Goal: Information Seeking & Learning: Check status

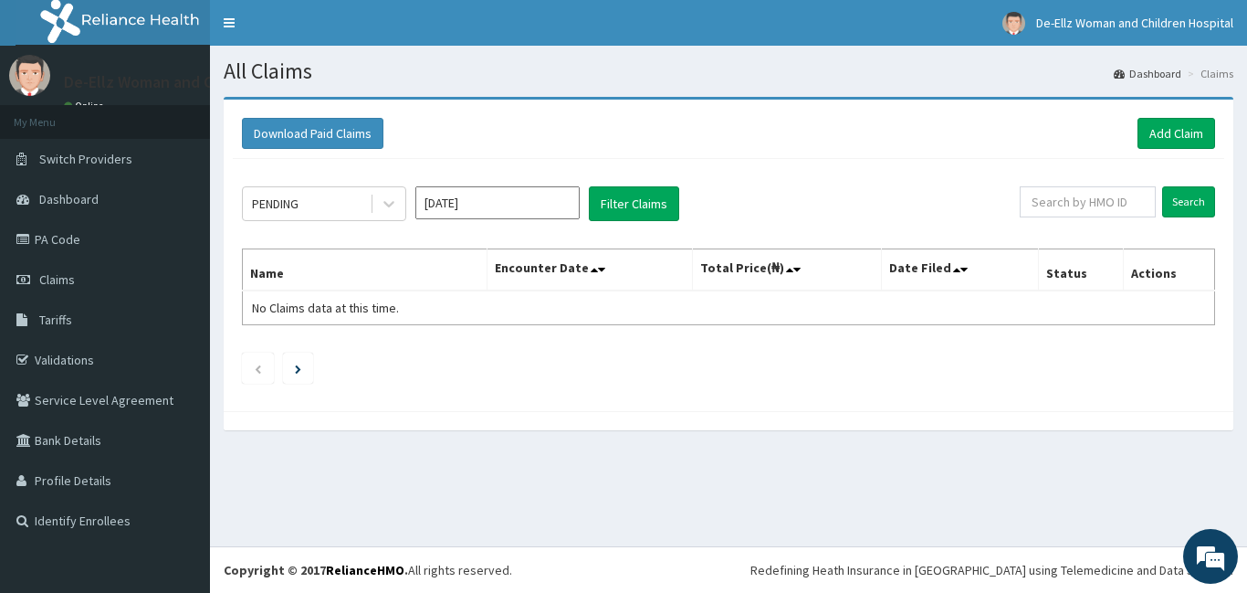
click at [487, 204] on input "Aug 2025" at bounding box center [497, 202] width 164 height 33
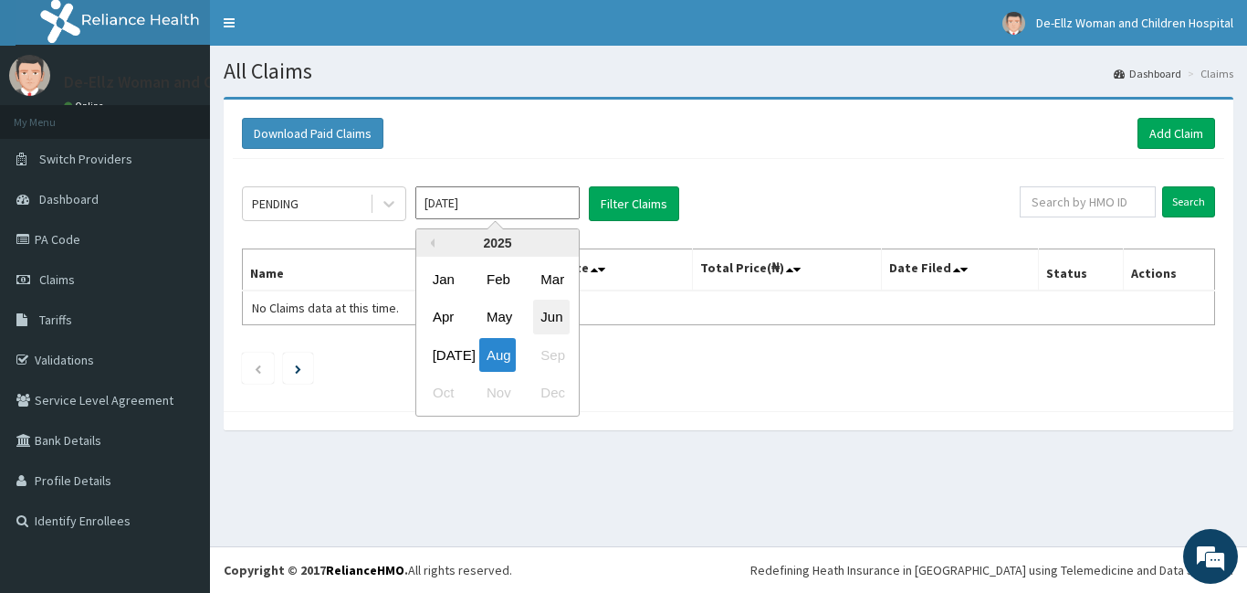
click at [555, 319] on div "Jun" at bounding box center [551, 317] width 37 height 34
type input "Jun 2025"
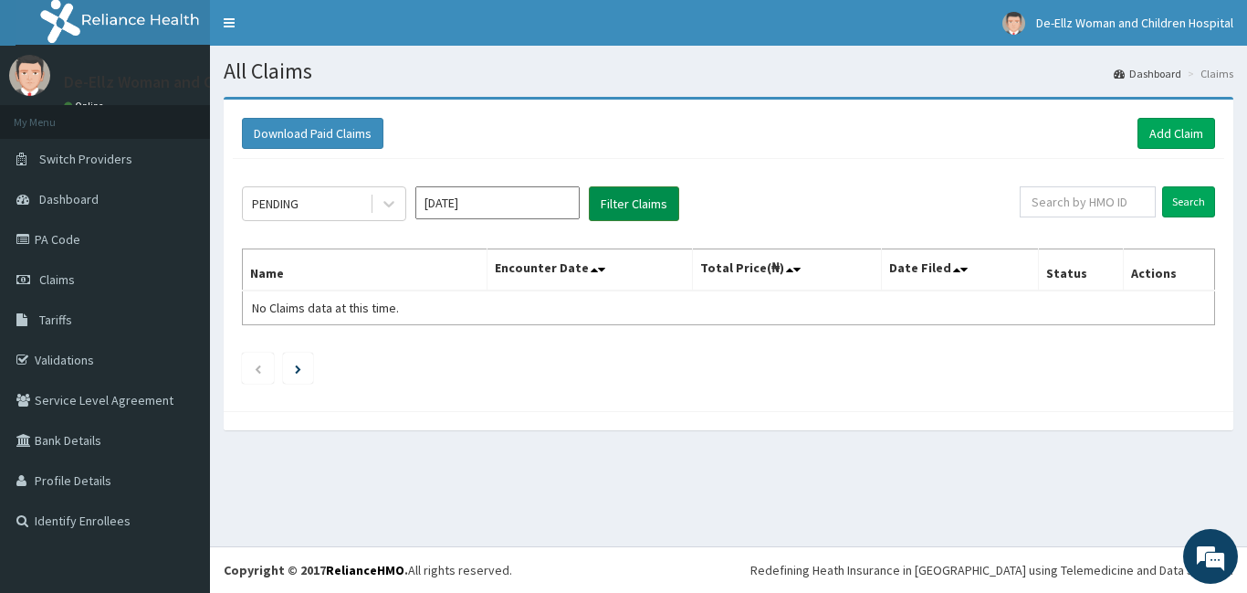
click at [637, 200] on button "Filter Claims" at bounding box center [634, 203] width 90 height 35
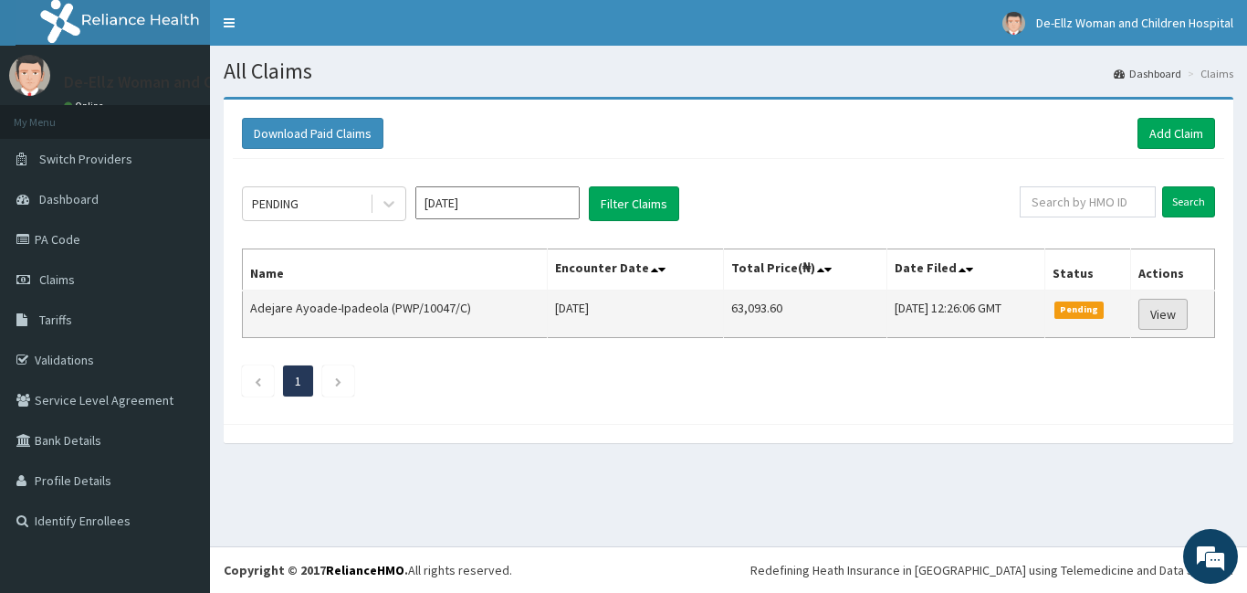
click at [1170, 314] on link "View" at bounding box center [1163, 314] width 49 height 31
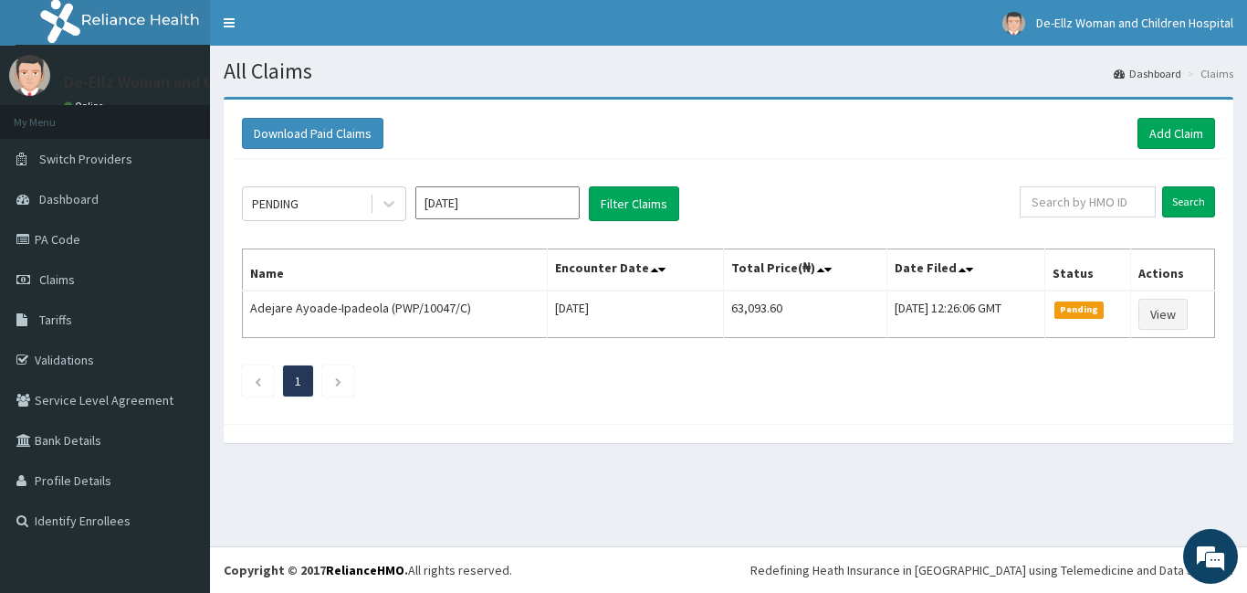
click at [998, 368] on ul "1" at bounding box center [728, 380] width 973 height 31
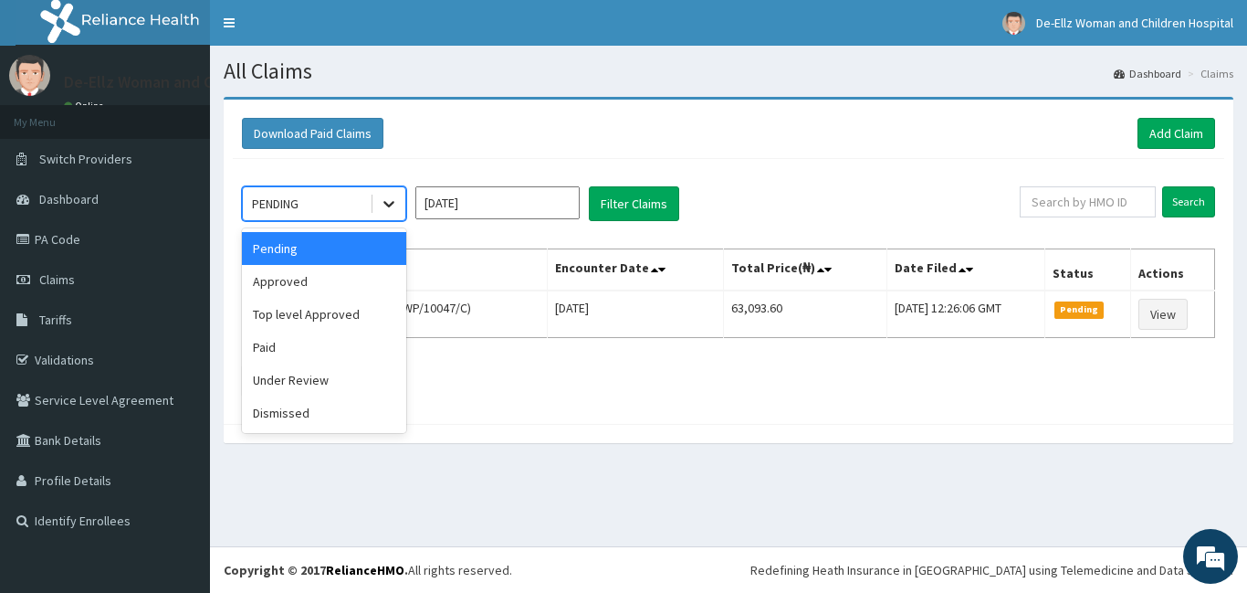
click at [391, 205] on icon at bounding box center [389, 205] width 11 height 6
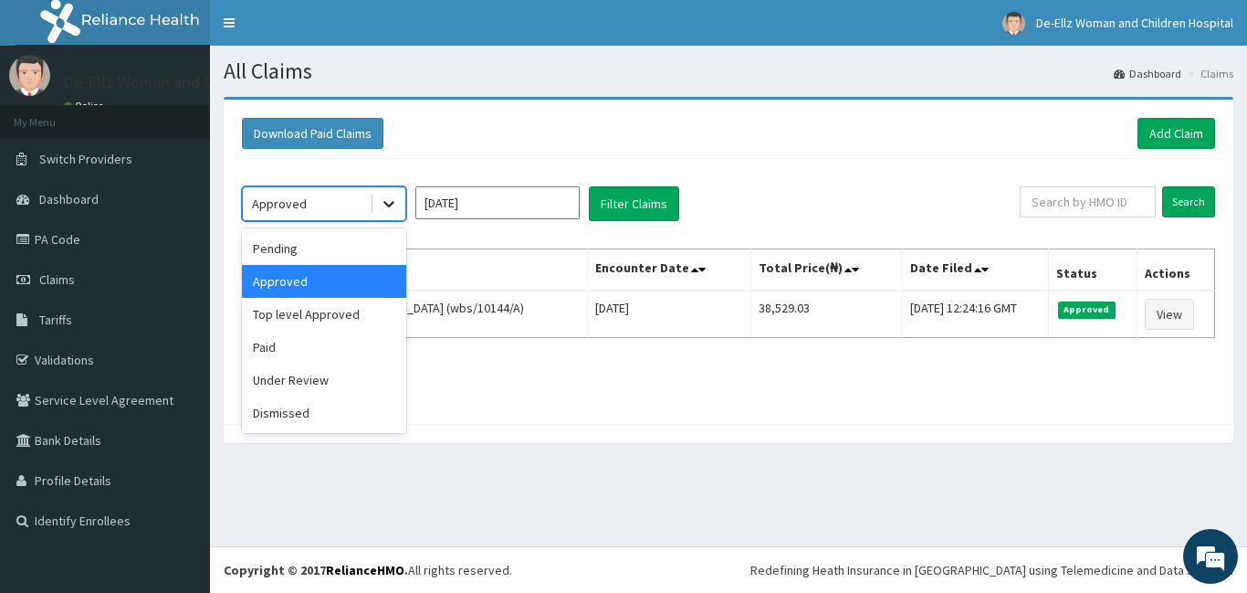
click at [384, 205] on icon at bounding box center [389, 204] width 18 height 18
click at [328, 316] on div "Top level Approved" at bounding box center [324, 314] width 164 height 33
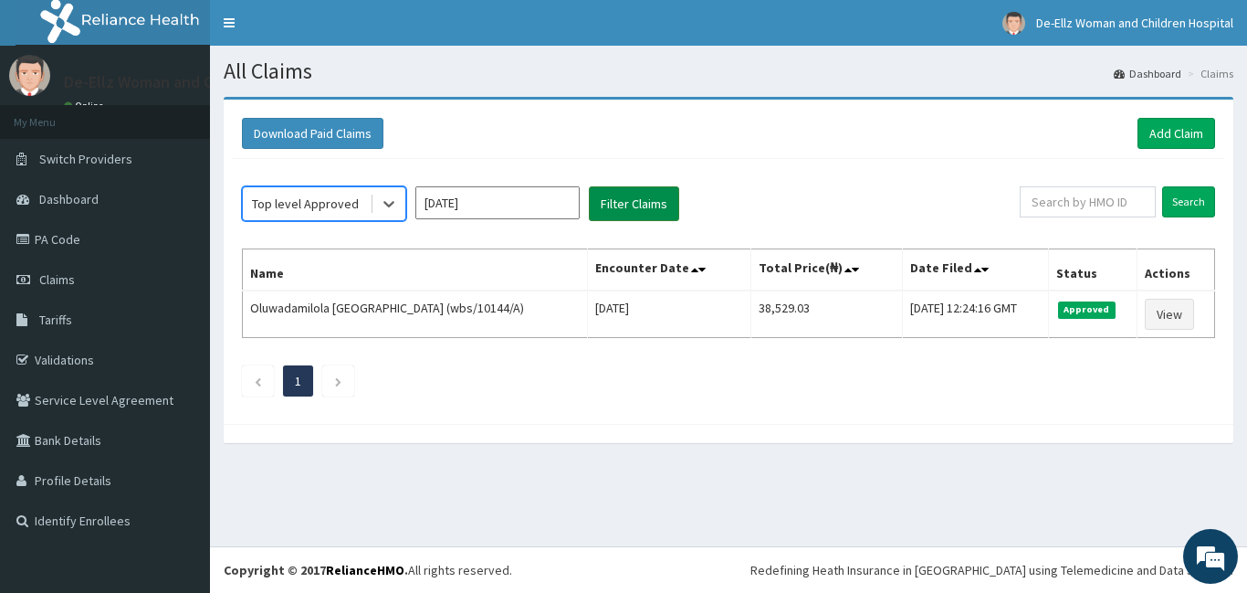
click at [606, 201] on button "Filter Claims" at bounding box center [634, 203] width 90 height 35
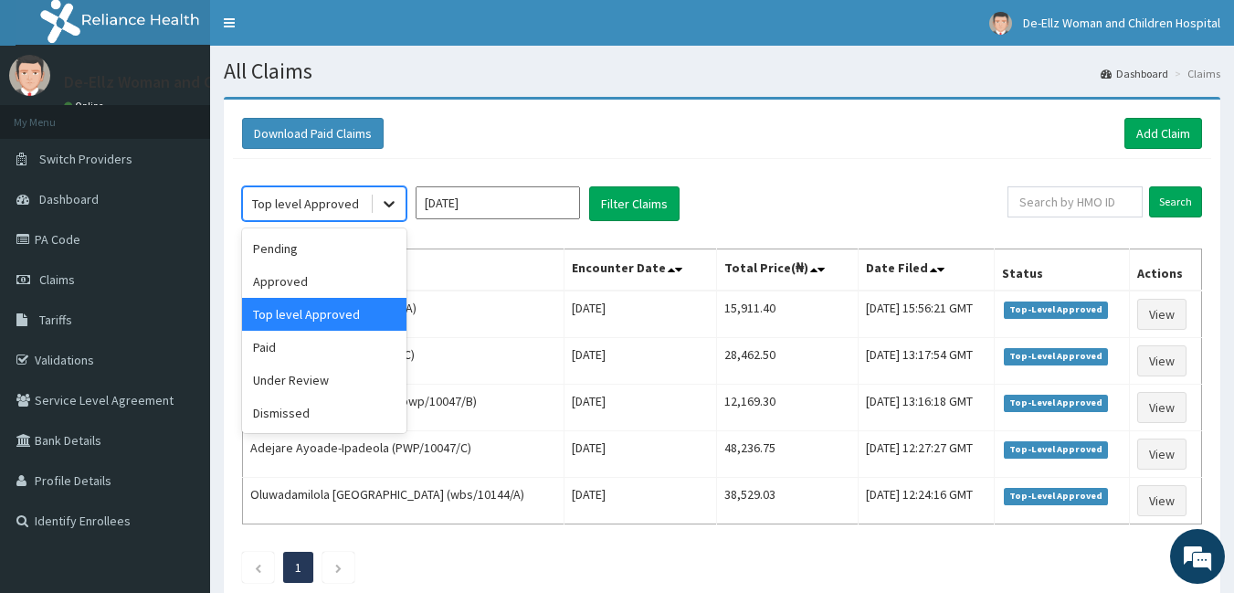
click at [391, 205] on icon at bounding box center [389, 205] width 11 height 6
click at [316, 384] on div "Under Review" at bounding box center [324, 379] width 164 height 33
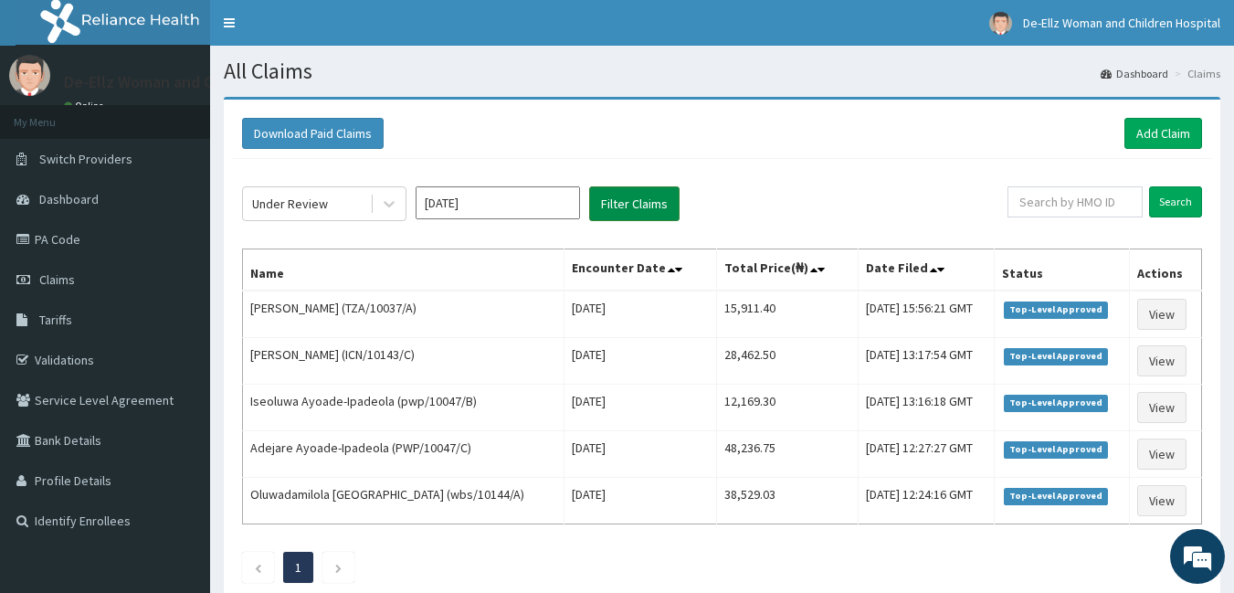
click at [626, 200] on button "Filter Claims" at bounding box center [634, 203] width 90 height 35
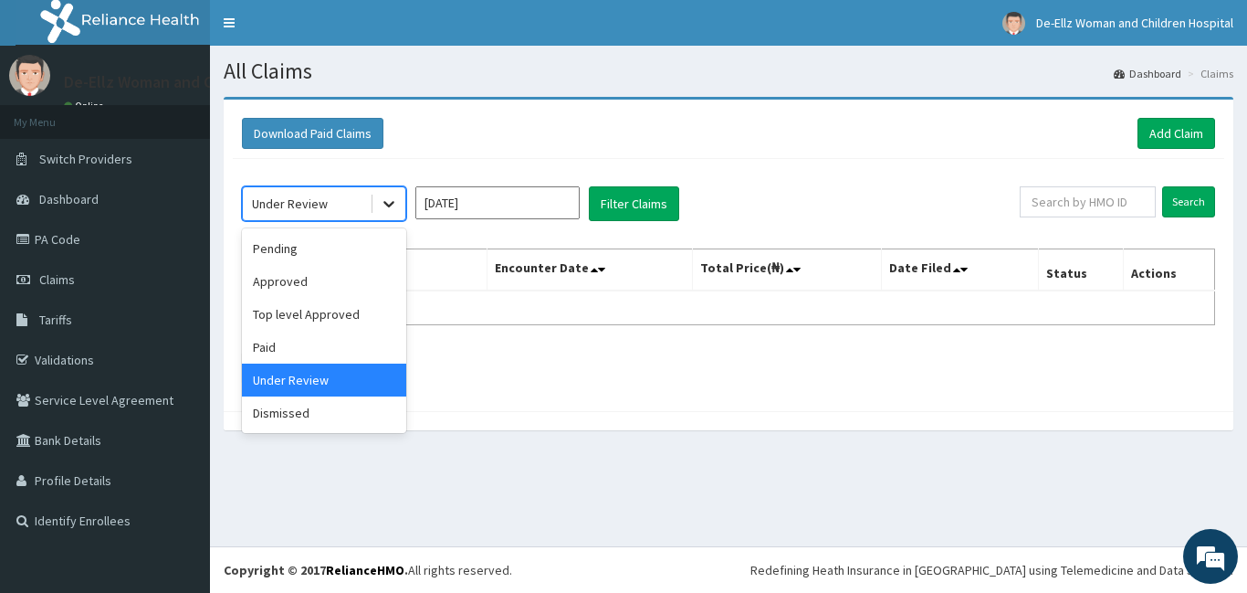
click at [381, 205] on icon at bounding box center [389, 204] width 18 height 18
click at [298, 403] on div "Dismissed" at bounding box center [324, 412] width 164 height 33
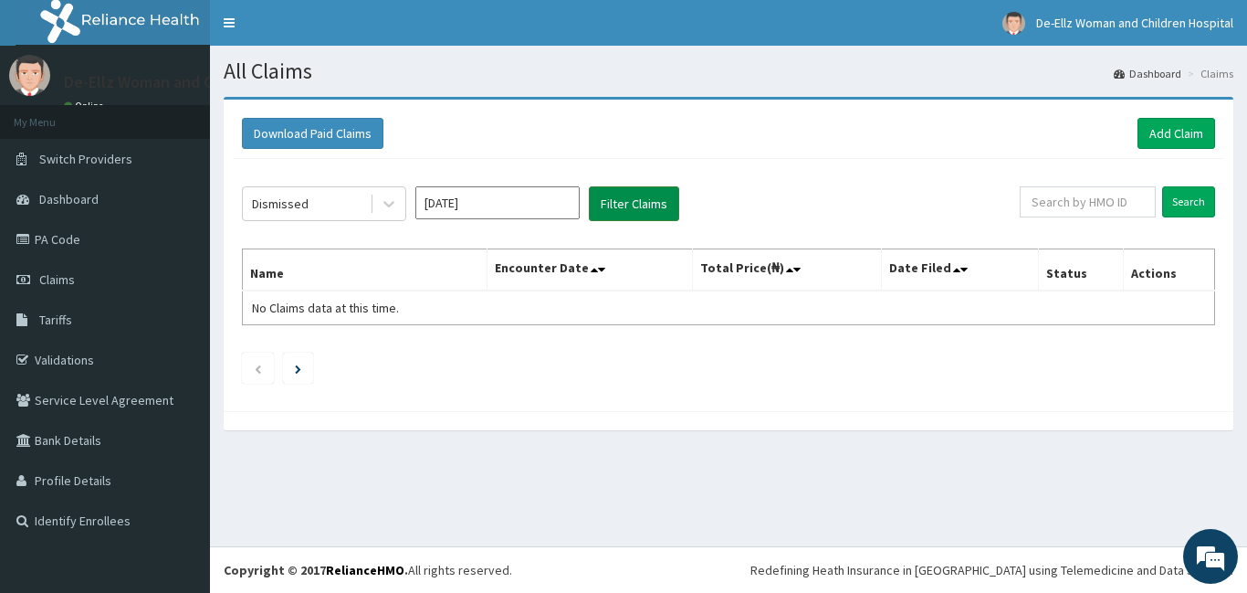
click at [620, 196] on button "Filter Claims" at bounding box center [634, 203] width 90 height 35
click at [387, 205] on icon at bounding box center [389, 205] width 11 height 6
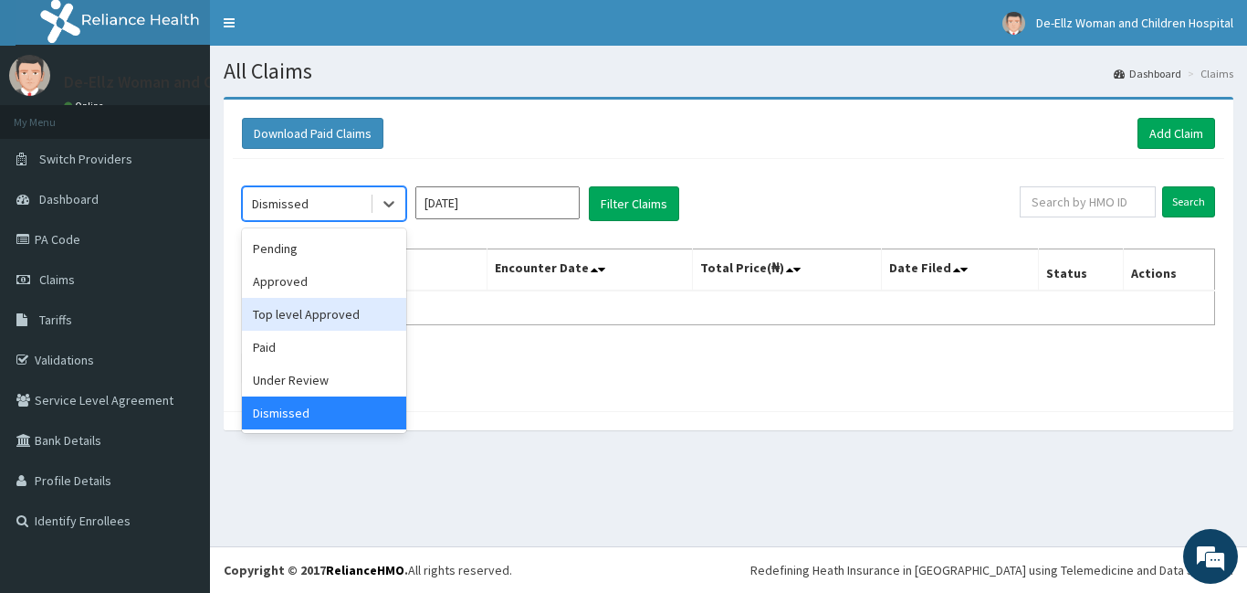
click at [299, 311] on div "Top level Approved" at bounding box center [324, 314] width 164 height 33
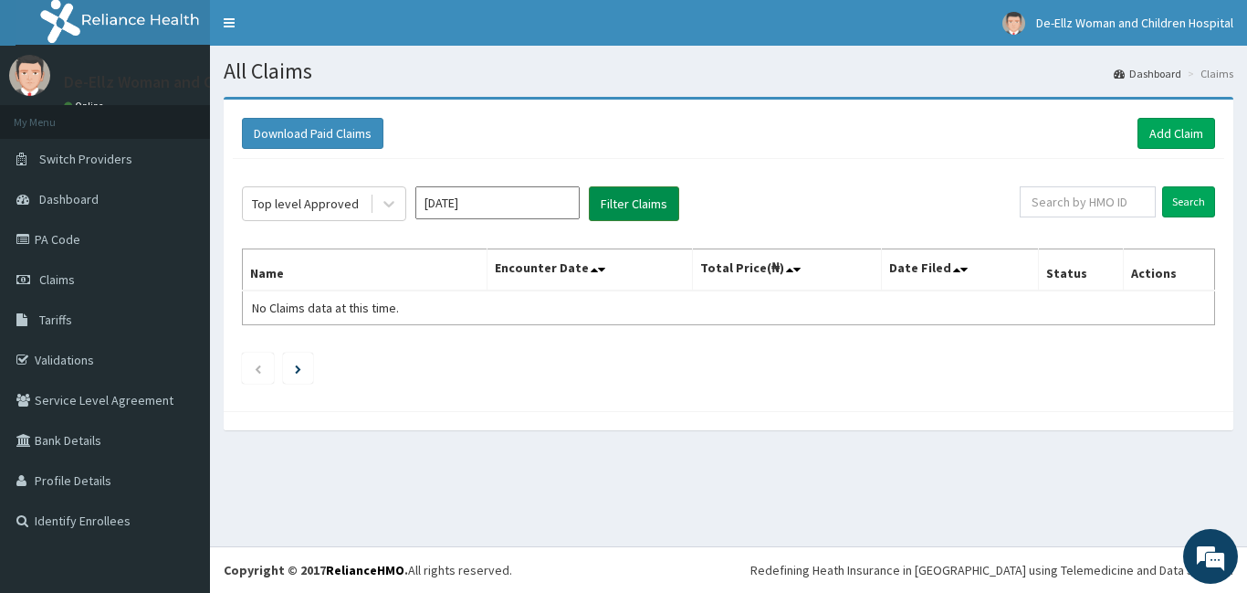
click at [617, 196] on button "Filter Claims" at bounding box center [634, 203] width 90 height 35
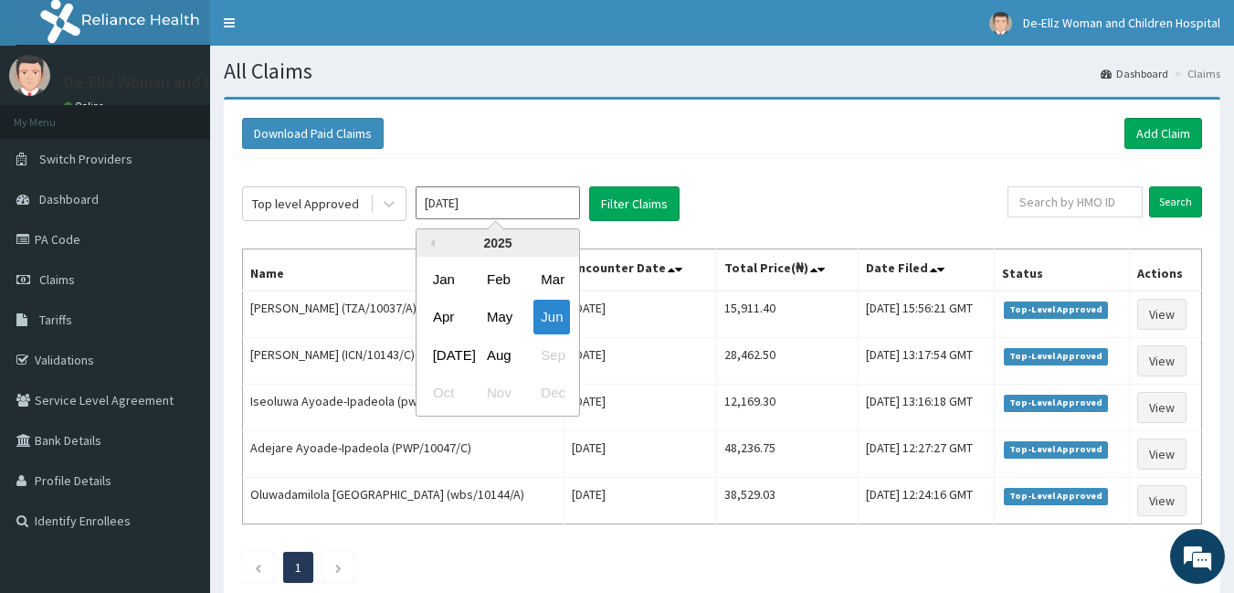
click at [501, 206] on input "Jun 2025" at bounding box center [497, 202] width 164 height 33
click at [441, 361] on div "Jul" at bounding box center [444, 355] width 37 height 34
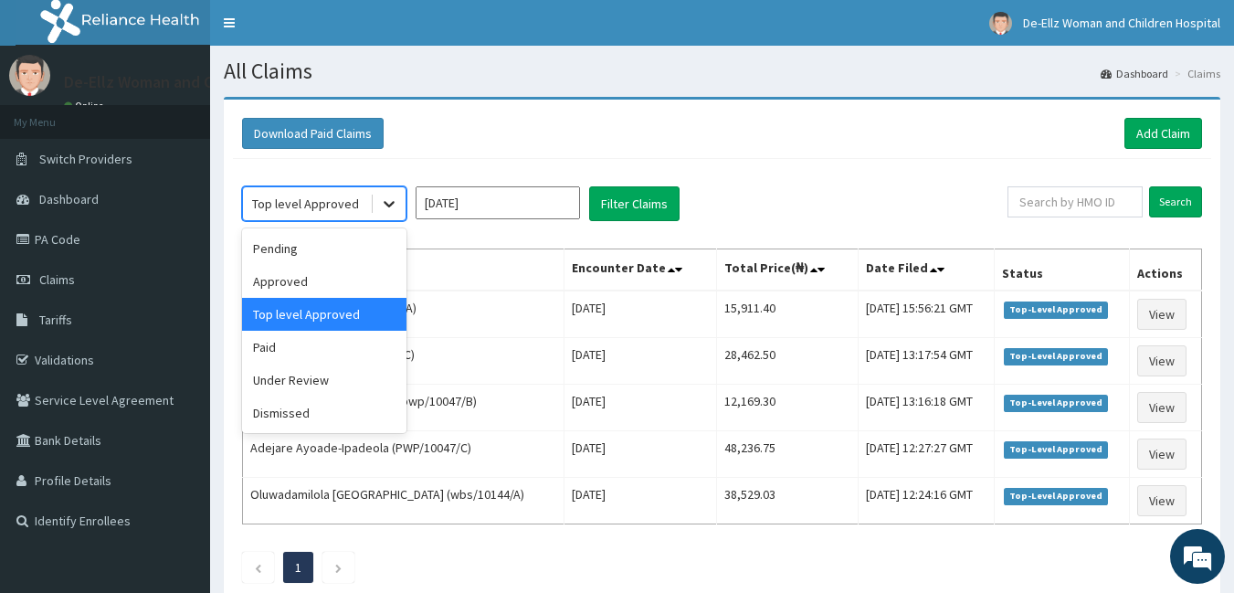
click at [386, 203] on icon at bounding box center [389, 205] width 11 height 6
click at [321, 245] on div "Pending" at bounding box center [324, 248] width 164 height 33
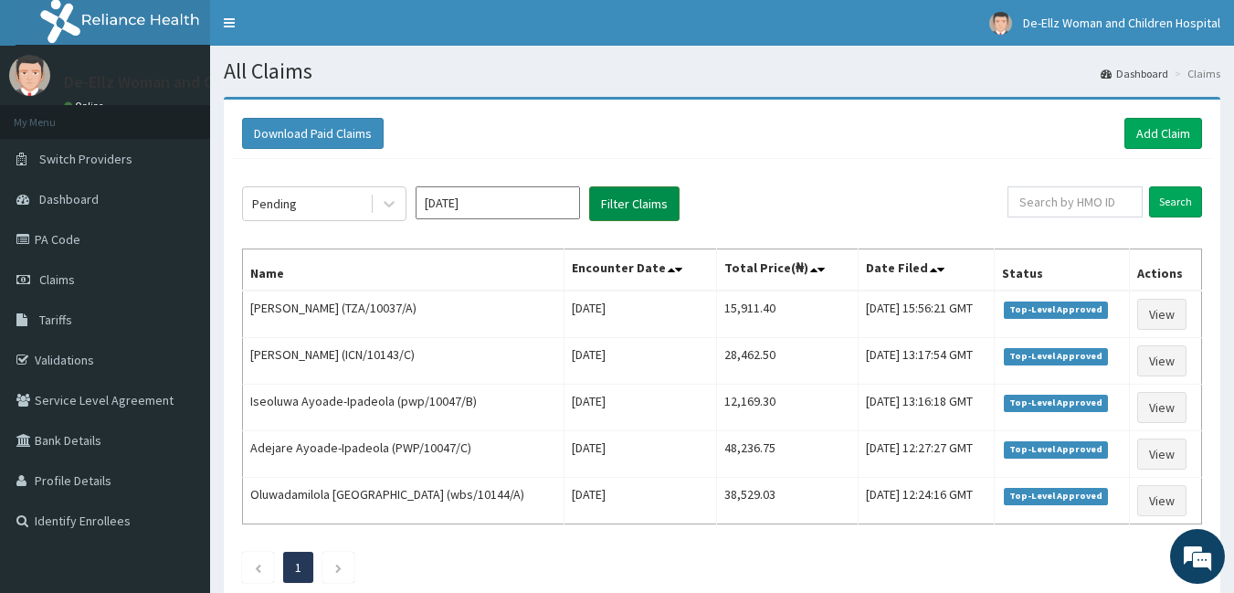
click at [628, 199] on button "Filter Claims" at bounding box center [634, 203] width 90 height 35
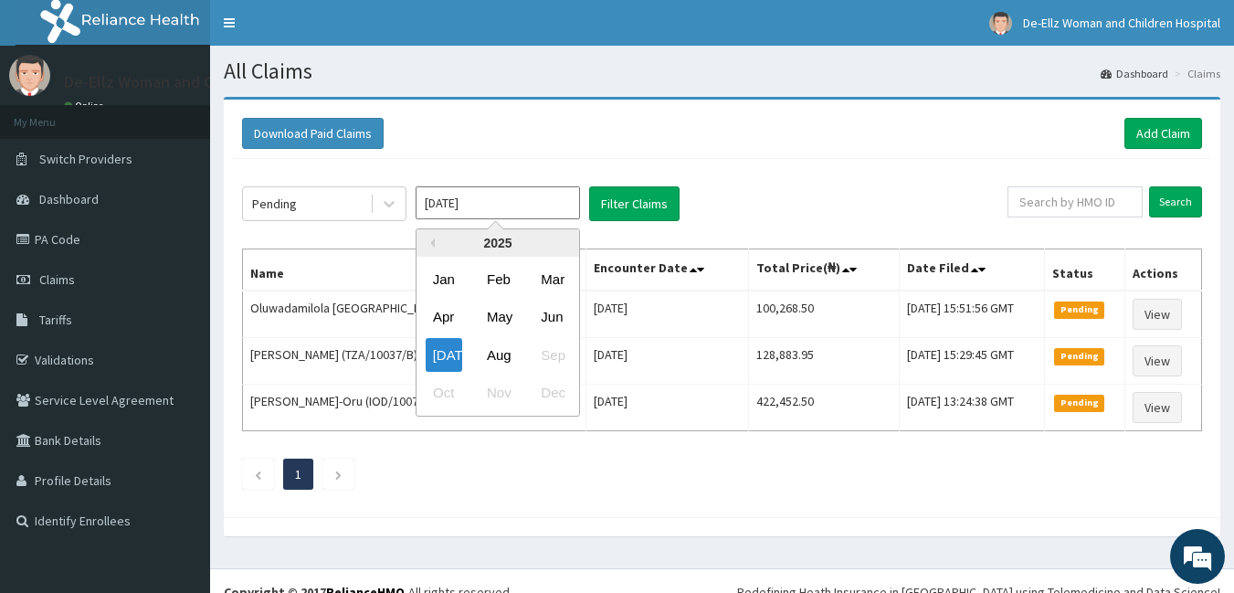
click at [512, 203] on input "Jul 2025" at bounding box center [497, 202] width 164 height 33
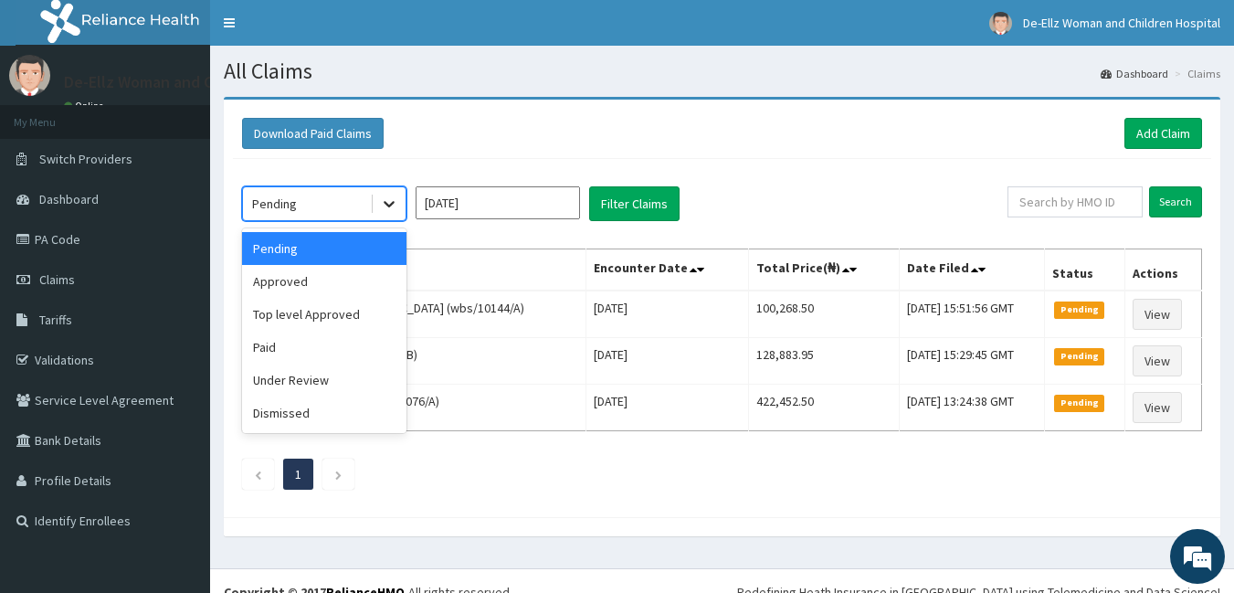
click at [389, 204] on icon at bounding box center [389, 204] width 18 height 18
click at [330, 277] on div "Approved" at bounding box center [324, 281] width 164 height 33
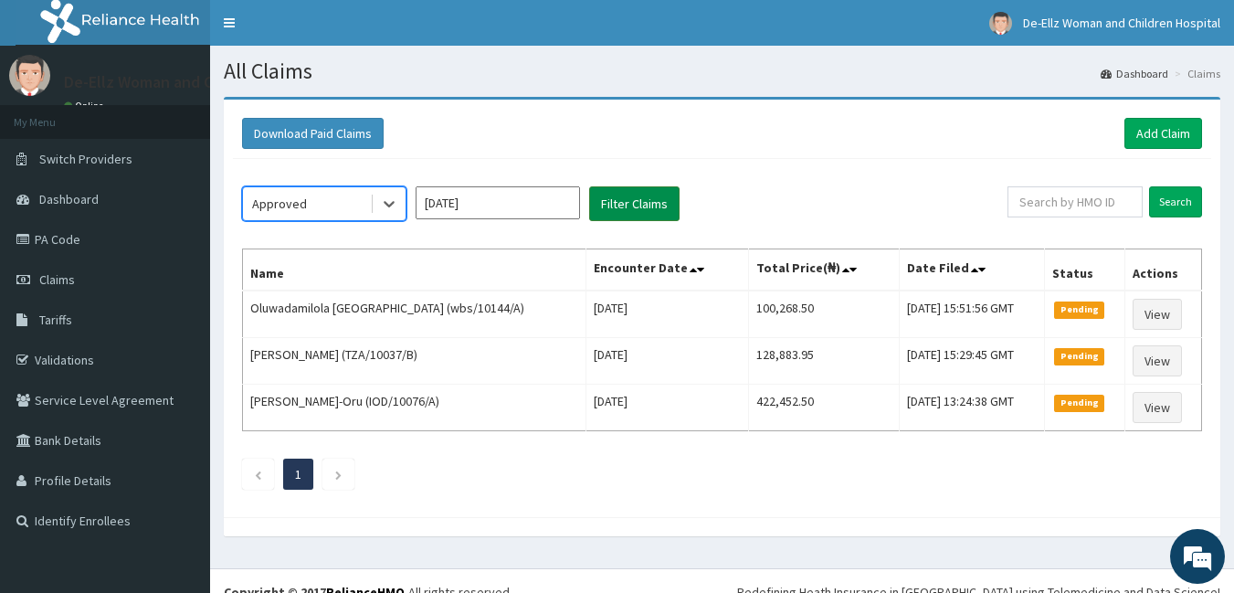
click at [620, 199] on button "Filter Claims" at bounding box center [634, 203] width 90 height 35
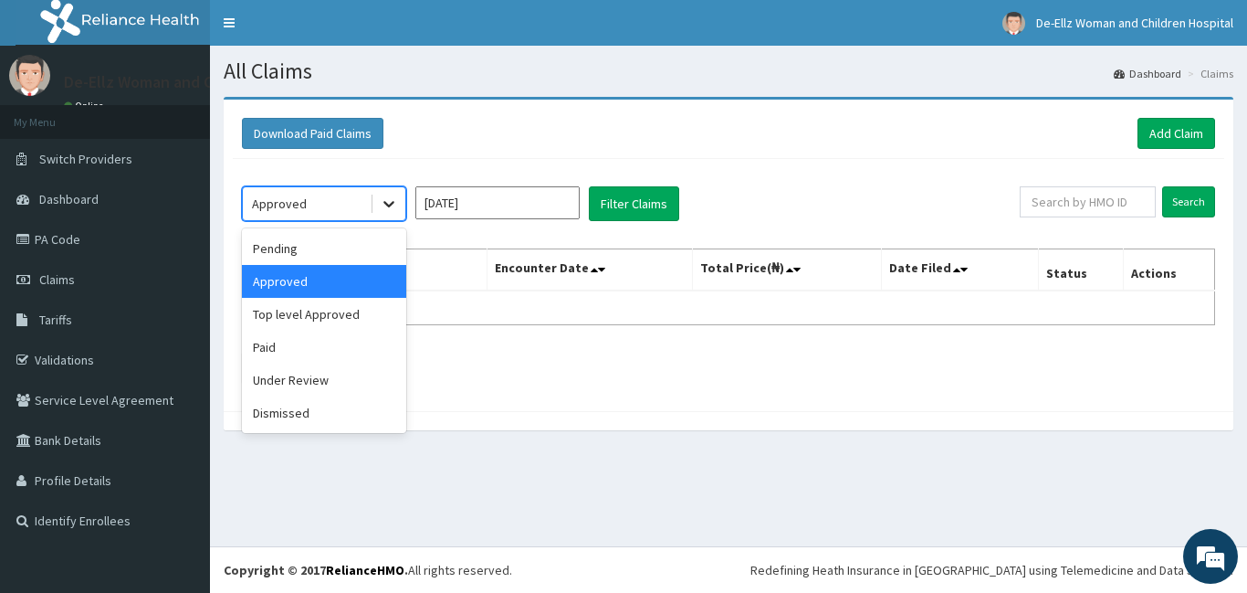
click at [390, 205] on icon at bounding box center [389, 205] width 11 height 6
click at [332, 312] on div "Top level Approved" at bounding box center [324, 314] width 164 height 33
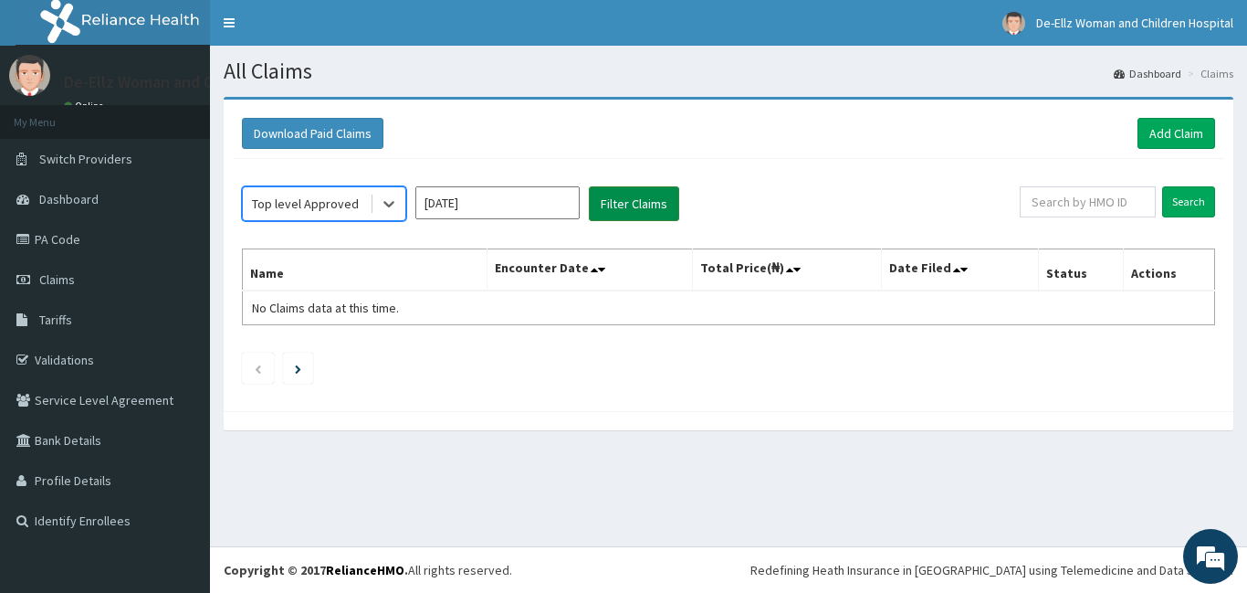
click at [615, 198] on button "Filter Claims" at bounding box center [634, 203] width 90 height 35
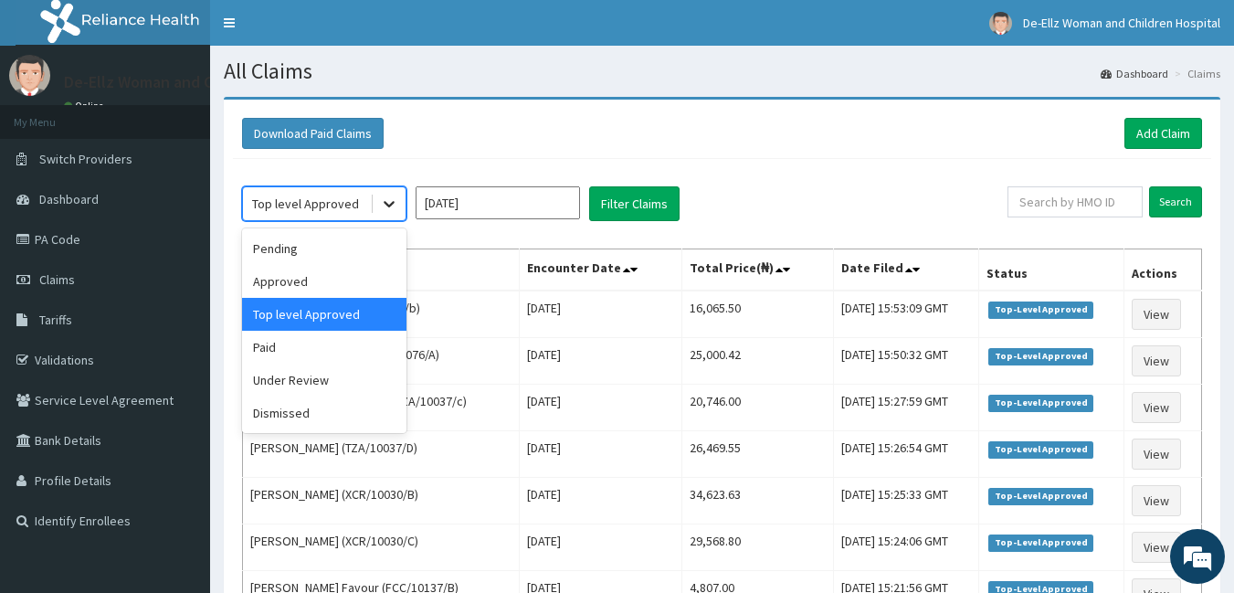
click at [382, 205] on icon at bounding box center [389, 204] width 18 height 18
click at [274, 351] on div "Paid" at bounding box center [324, 347] width 164 height 33
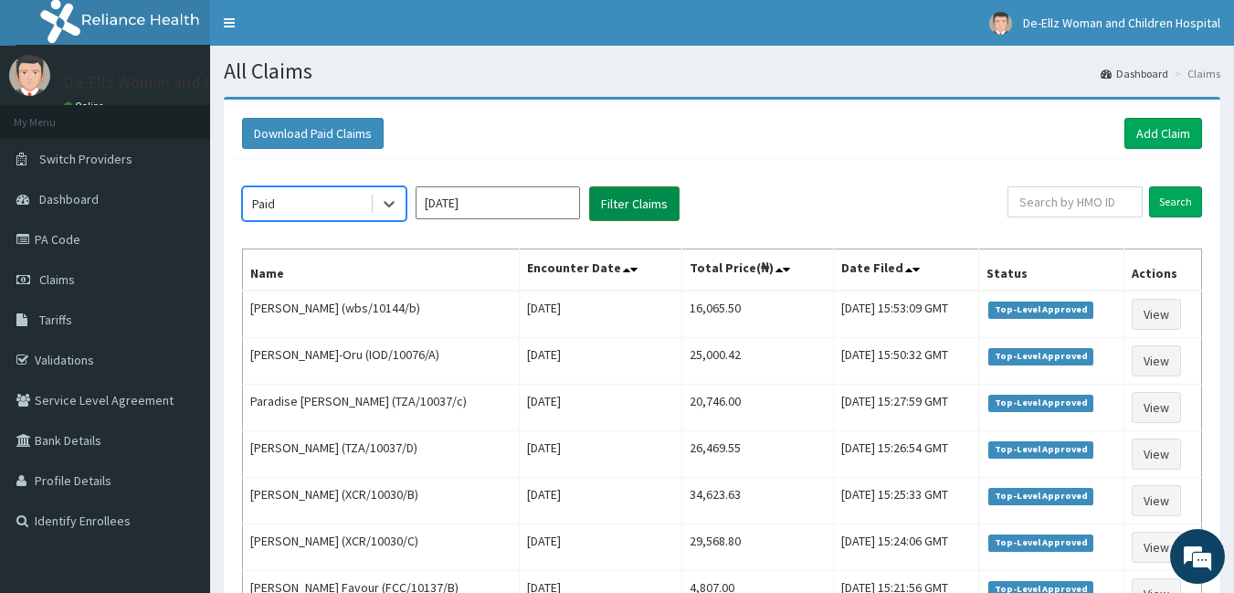
click at [598, 206] on button "Filter Claims" at bounding box center [634, 203] width 90 height 35
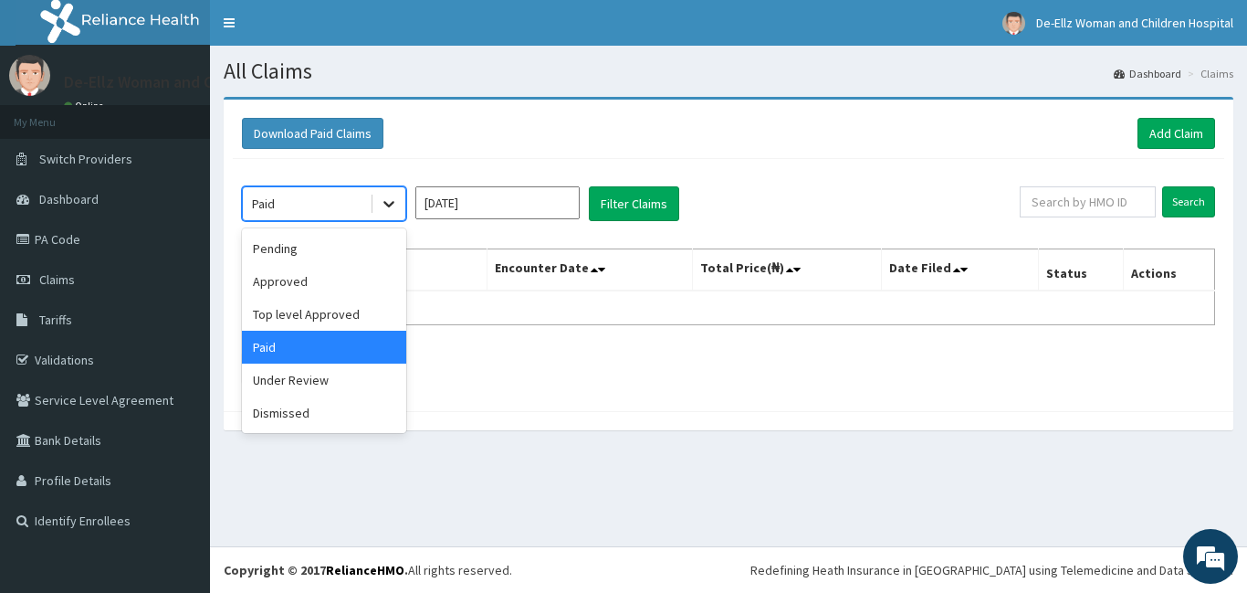
click at [396, 211] on icon at bounding box center [389, 204] width 18 height 18
click at [336, 378] on div "Under Review" at bounding box center [324, 379] width 164 height 33
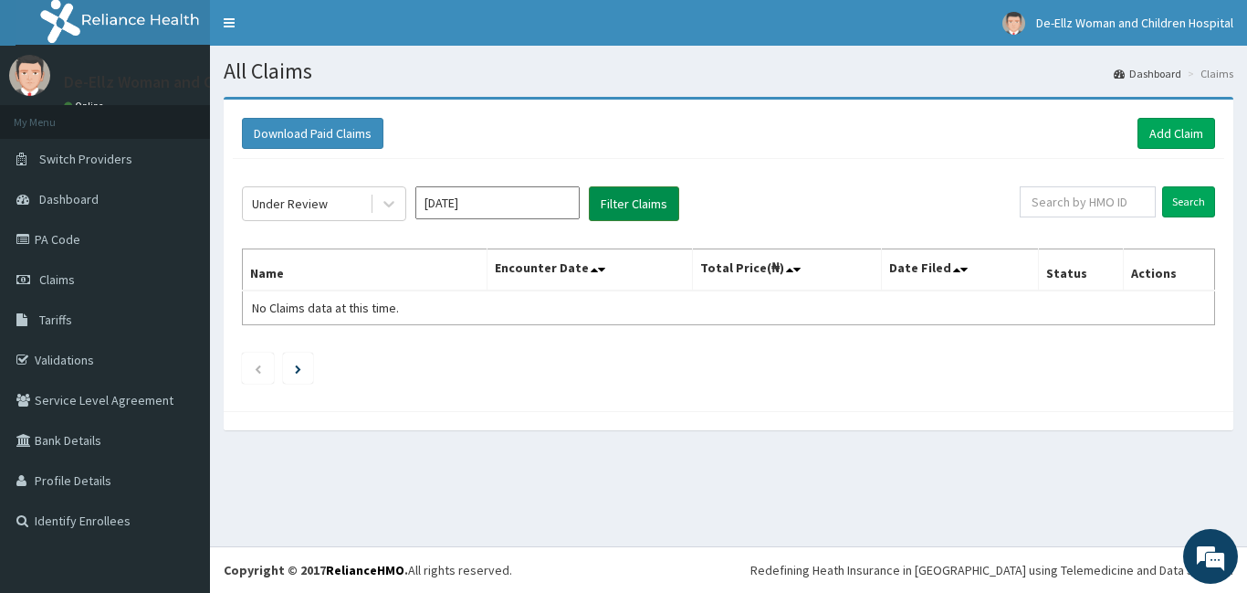
click at [609, 194] on button "Filter Claims" at bounding box center [634, 203] width 90 height 35
click at [616, 204] on button "Filter Claims" at bounding box center [634, 203] width 90 height 35
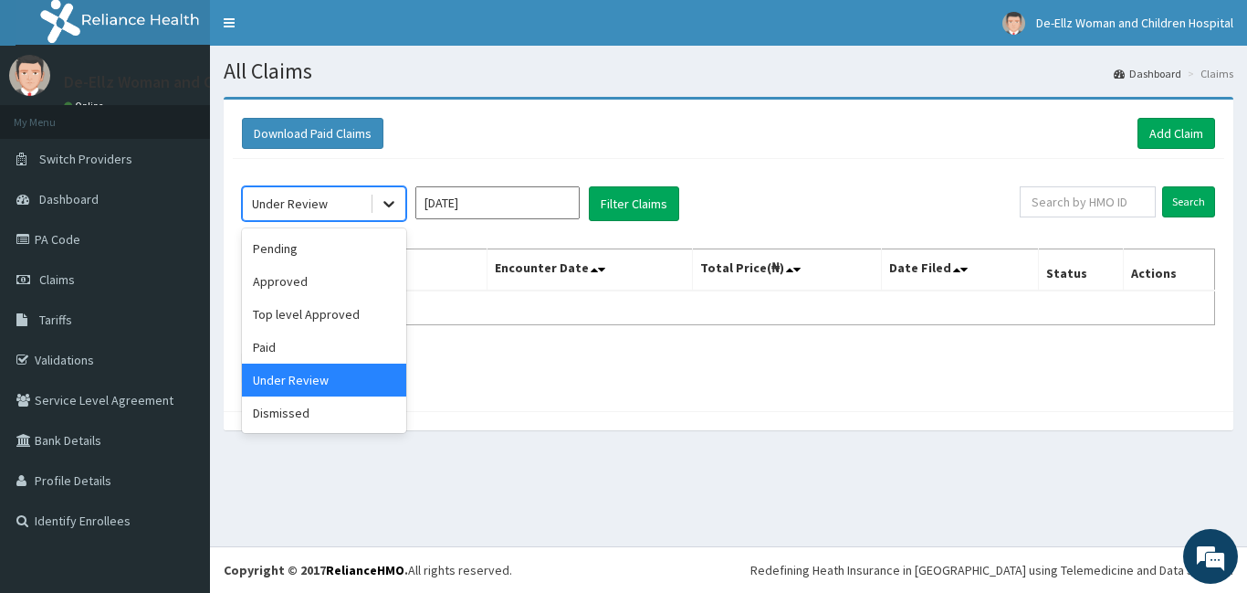
click at [393, 212] on icon at bounding box center [389, 204] width 18 height 18
click at [318, 411] on div "Dismissed" at bounding box center [324, 412] width 164 height 33
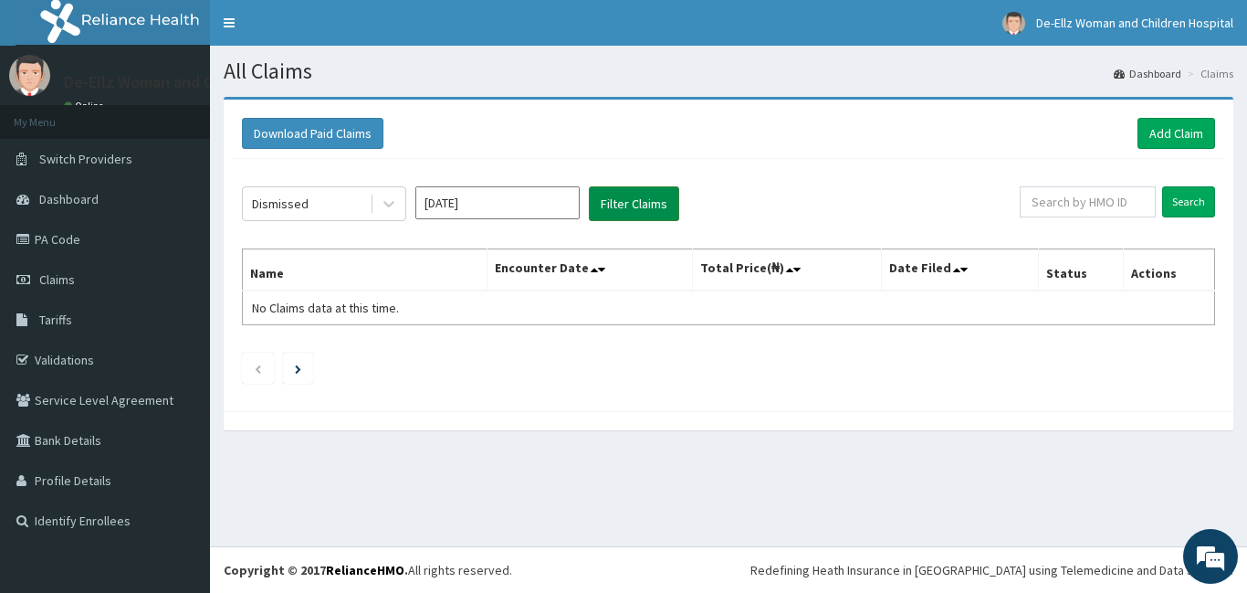
click at [616, 200] on button "Filter Claims" at bounding box center [634, 203] width 90 height 35
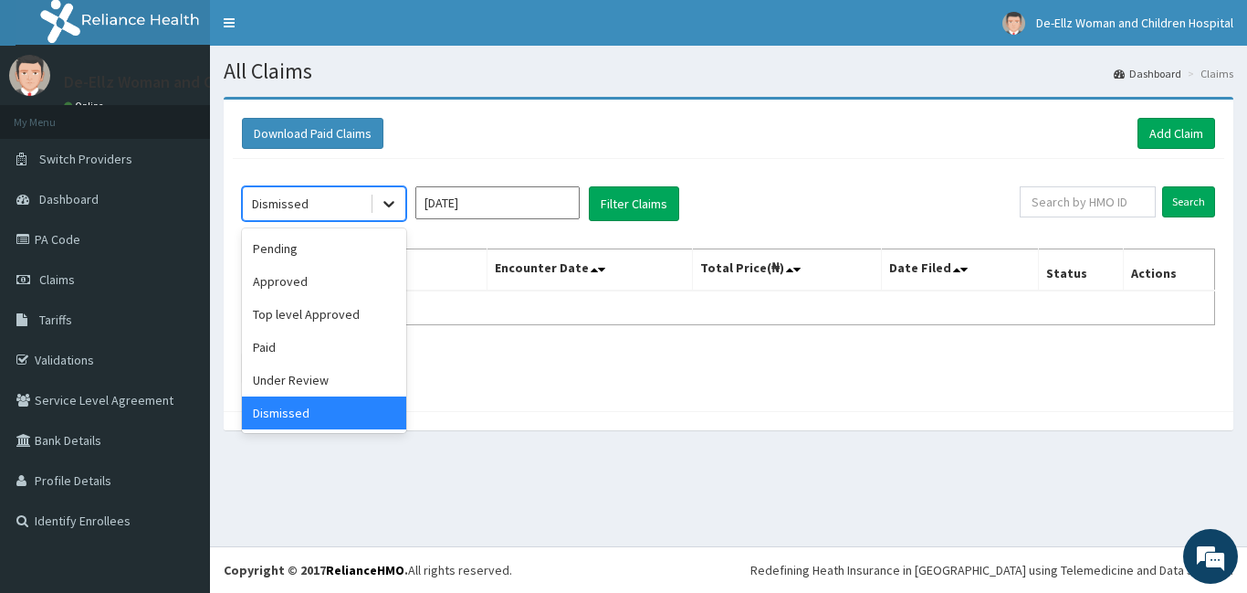
click at [384, 209] on icon at bounding box center [389, 204] width 18 height 18
click at [300, 376] on div "Under Review" at bounding box center [324, 379] width 164 height 33
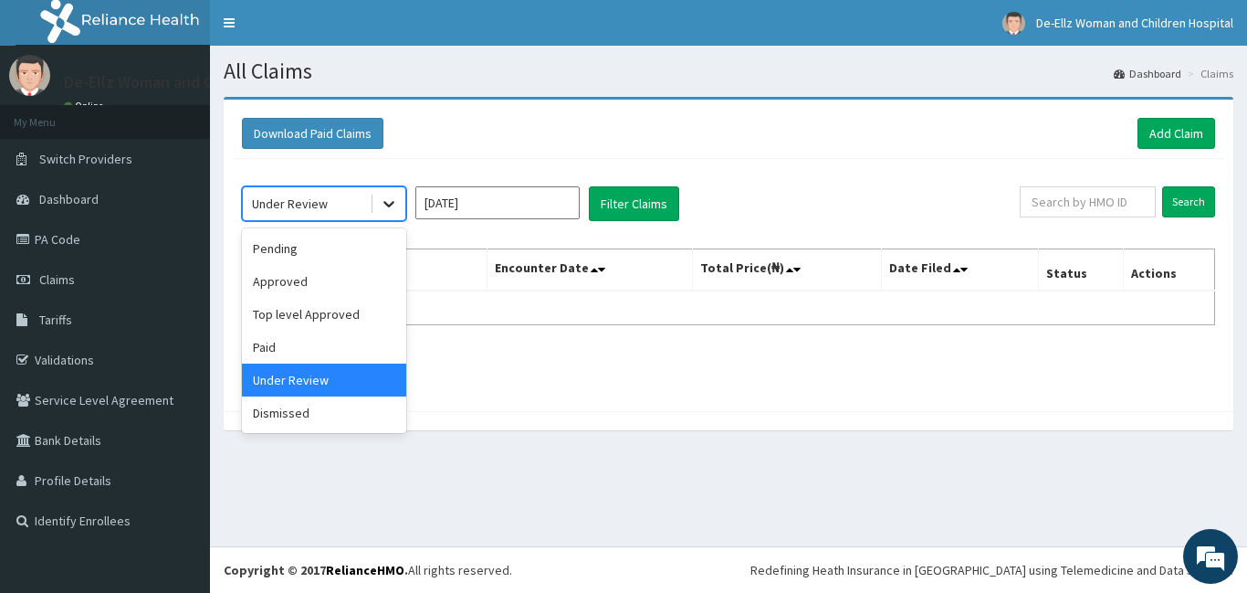
click at [390, 203] on icon at bounding box center [389, 204] width 18 height 18
click at [279, 347] on div "Paid" at bounding box center [324, 347] width 164 height 33
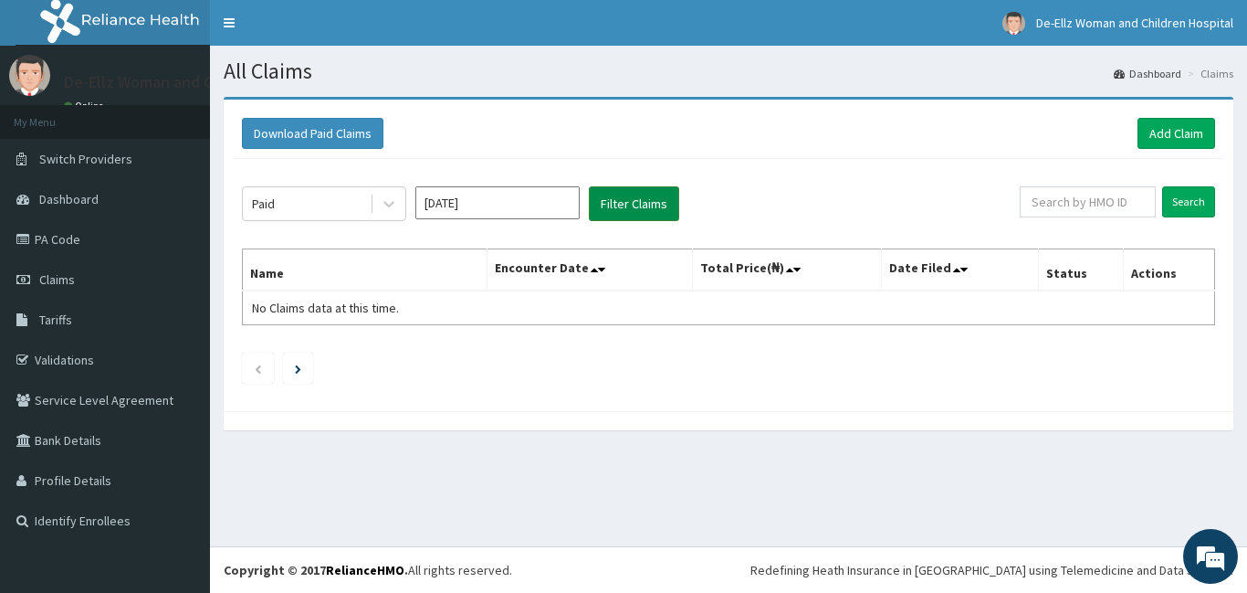
click at [630, 204] on button "Filter Claims" at bounding box center [634, 203] width 90 height 35
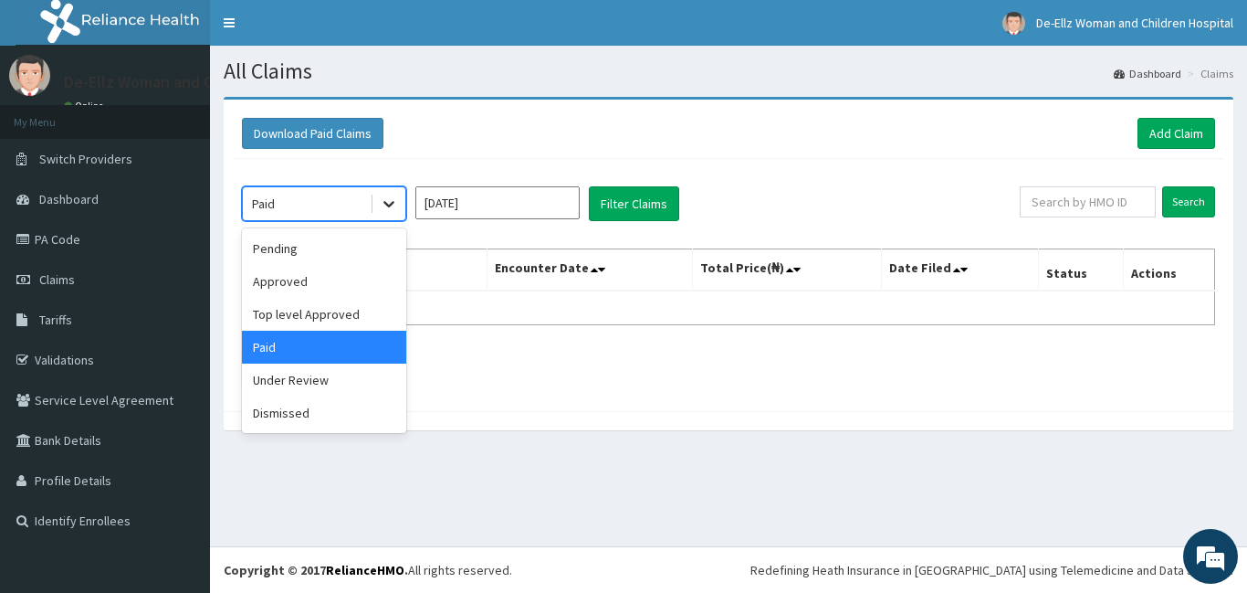
click at [384, 208] on icon at bounding box center [389, 204] width 18 height 18
click at [338, 312] on div "Top level Approved" at bounding box center [324, 314] width 164 height 33
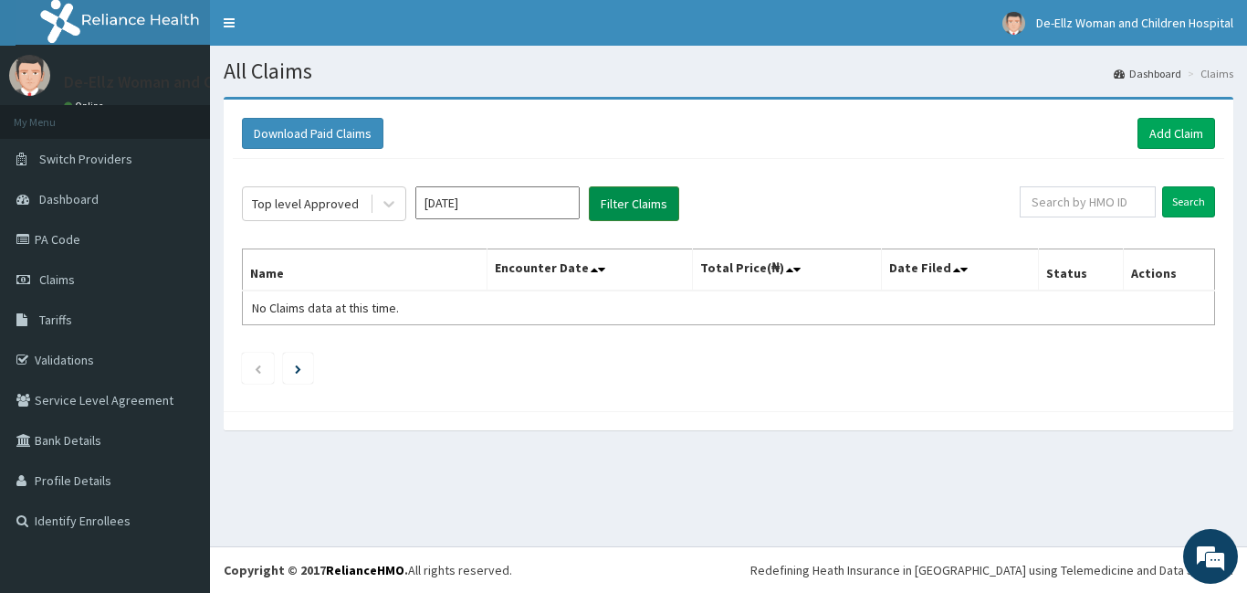
click at [623, 201] on button "Filter Claims" at bounding box center [634, 203] width 90 height 35
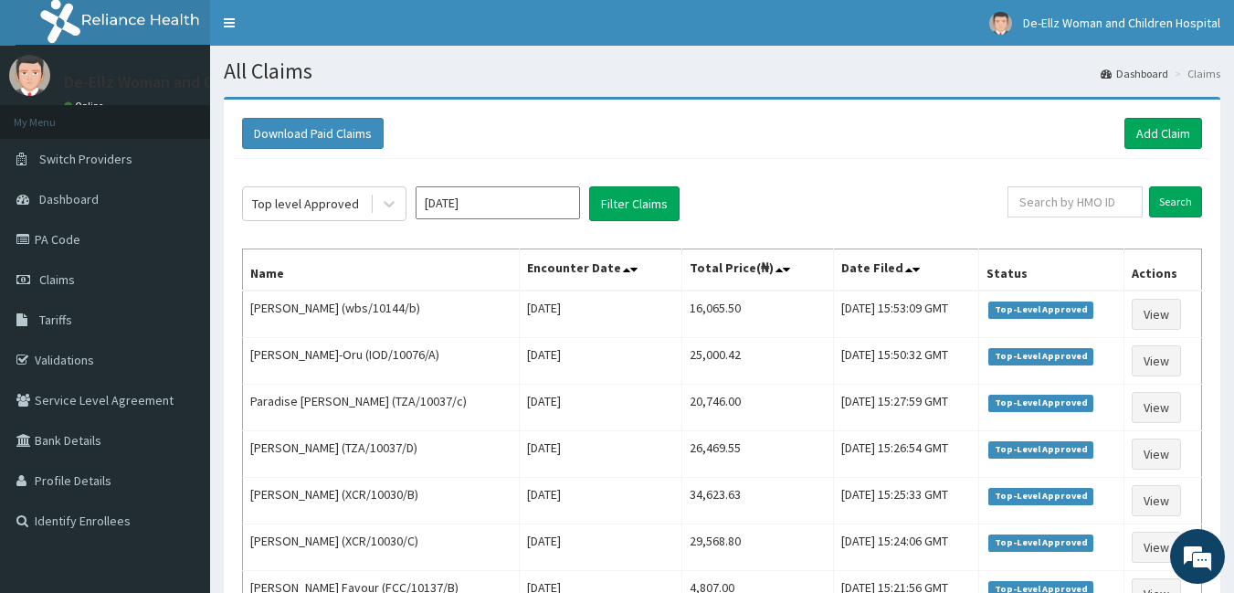
click at [474, 209] on input "Jul 2025" at bounding box center [497, 202] width 164 height 33
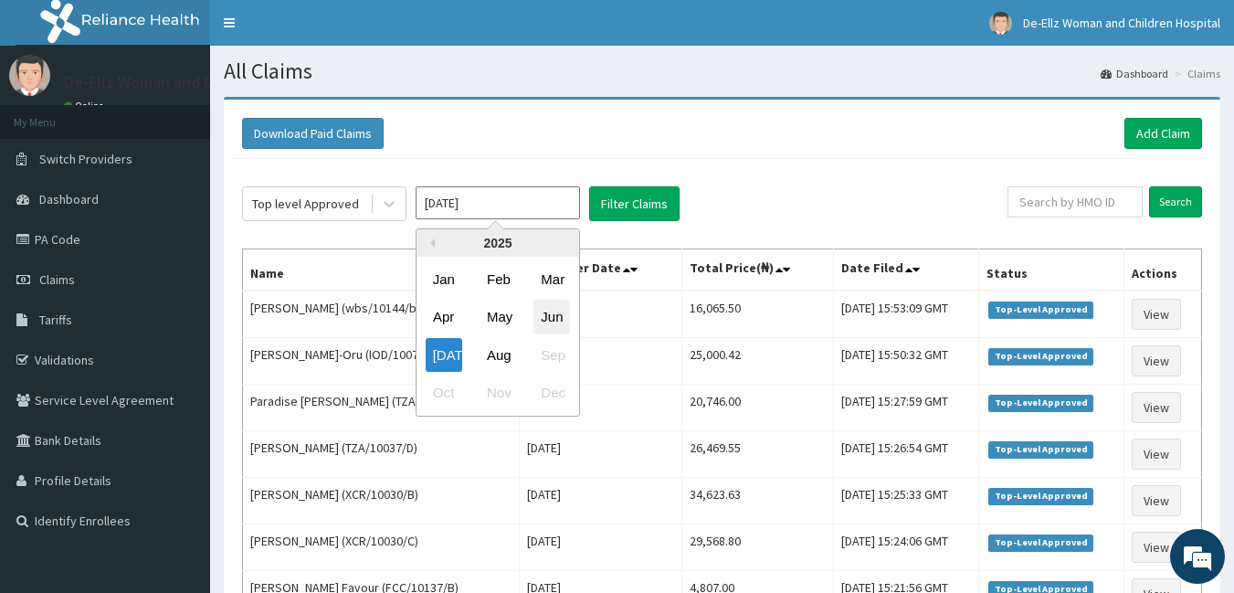
click at [547, 315] on div "Jun" at bounding box center [551, 317] width 37 height 34
type input "Jun 2025"
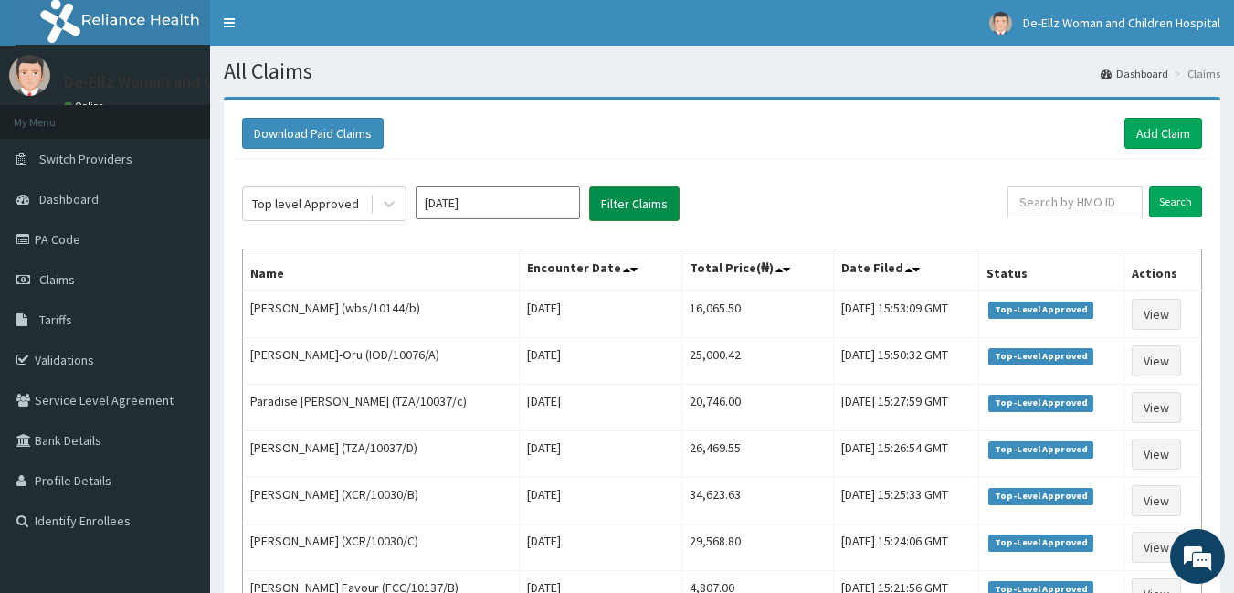
click at [625, 201] on button "Filter Claims" at bounding box center [634, 203] width 90 height 35
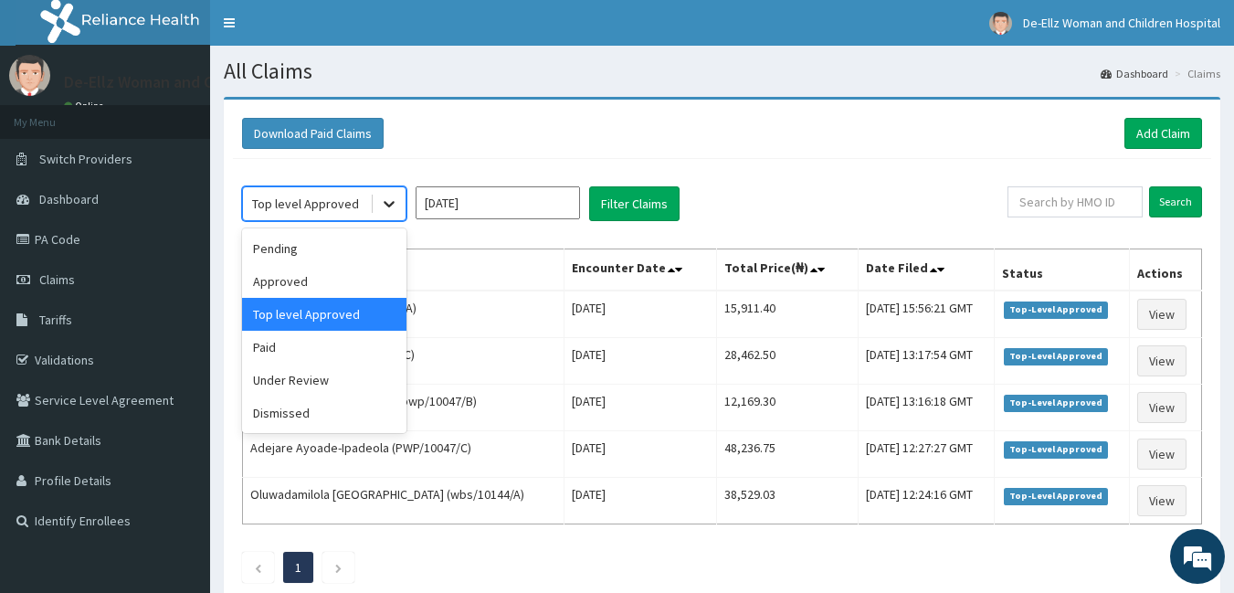
click at [387, 206] on icon at bounding box center [389, 204] width 18 height 18
click at [290, 286] on div "Approved" at bounding box center [324, 281] width 164 height 33
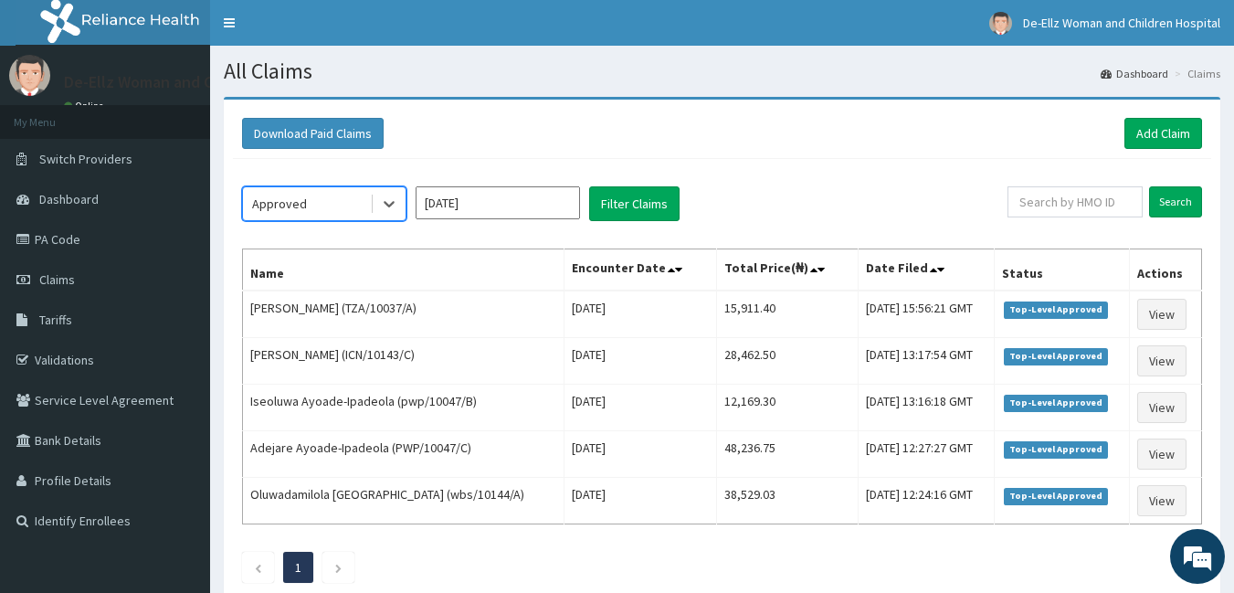
click at [615, 222] on div "option Approved, selected. Select is focused ,type to refine list, press Down t…" at bounding box center [722, 380] width 978 height 442
click at [615, 207] on button "Filter Claims" at bounding box center [634, 203] width 90 height 35
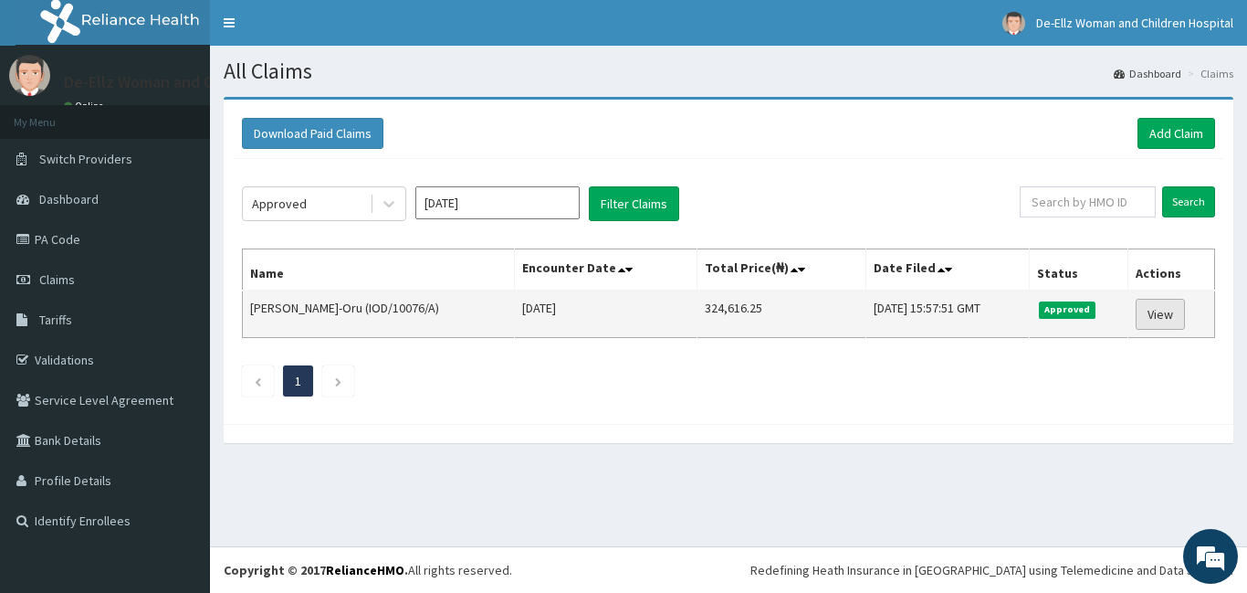
click at [1164, 312] on link "View" at bounding box center [1160, 314] width 49 height 31
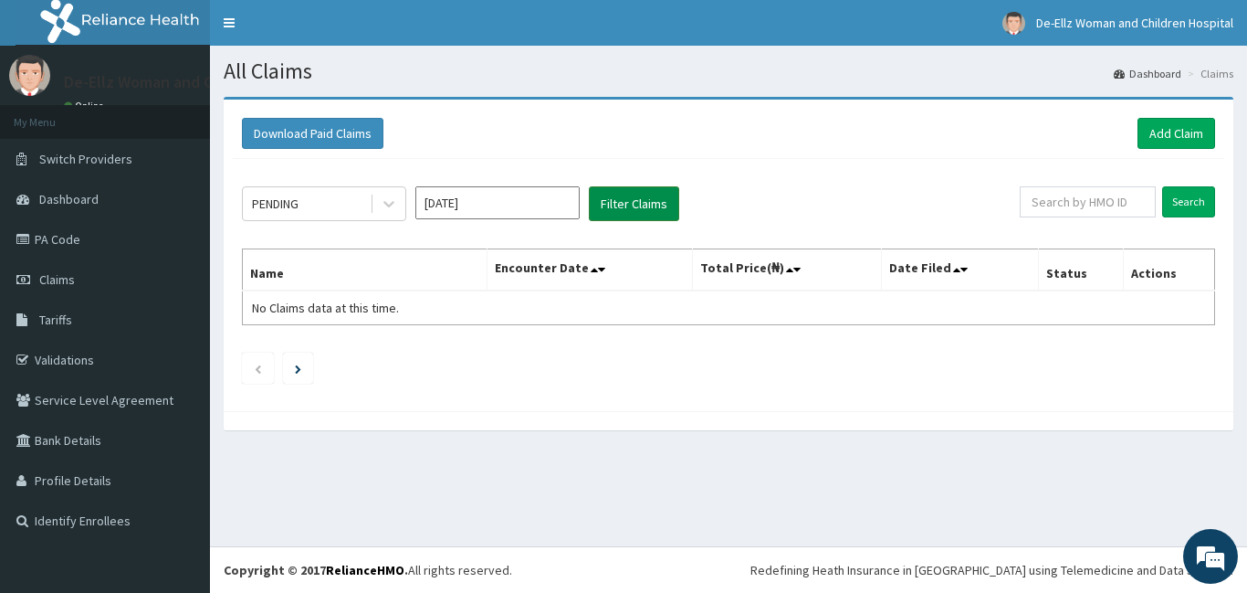
click at [608, 198] on button "Filter Claims" at bounding box center [634, 203] width 90 height 35
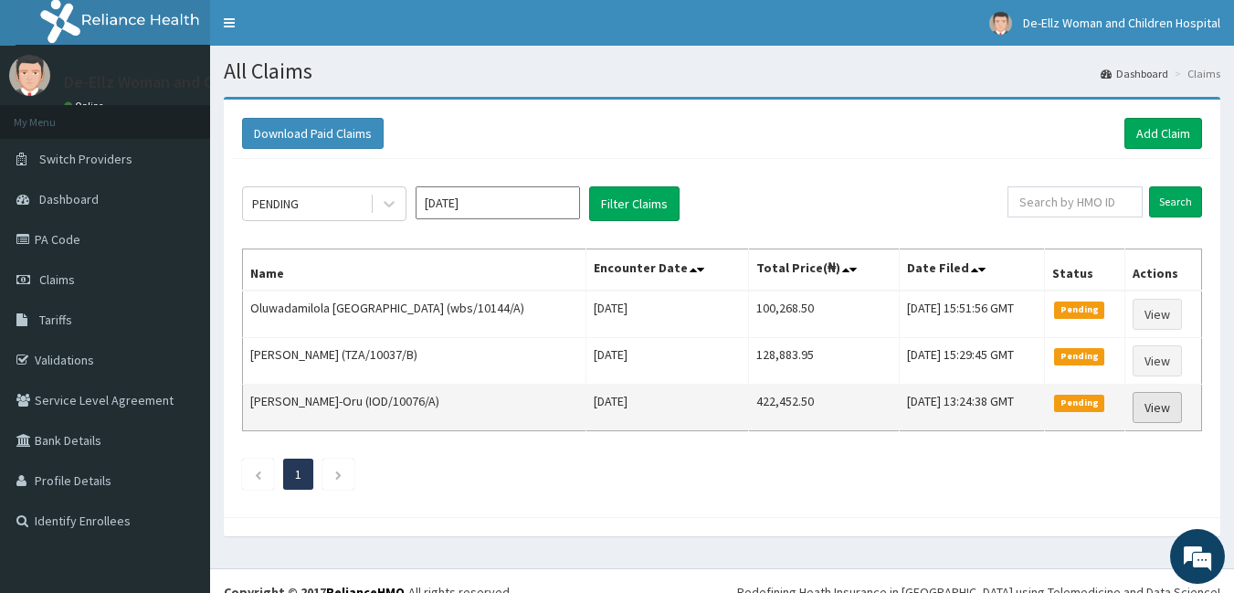
click at [1160, 401] on link "View" at bounding box center [1156, 407] width 49 height 31
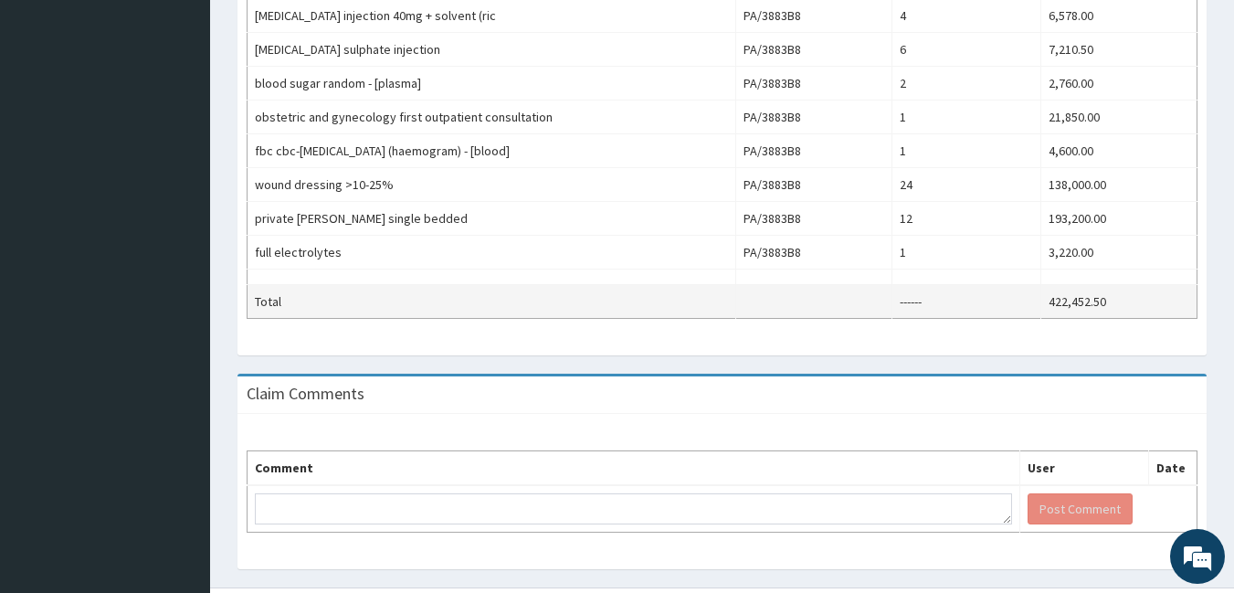
scroll to position [859, 0]
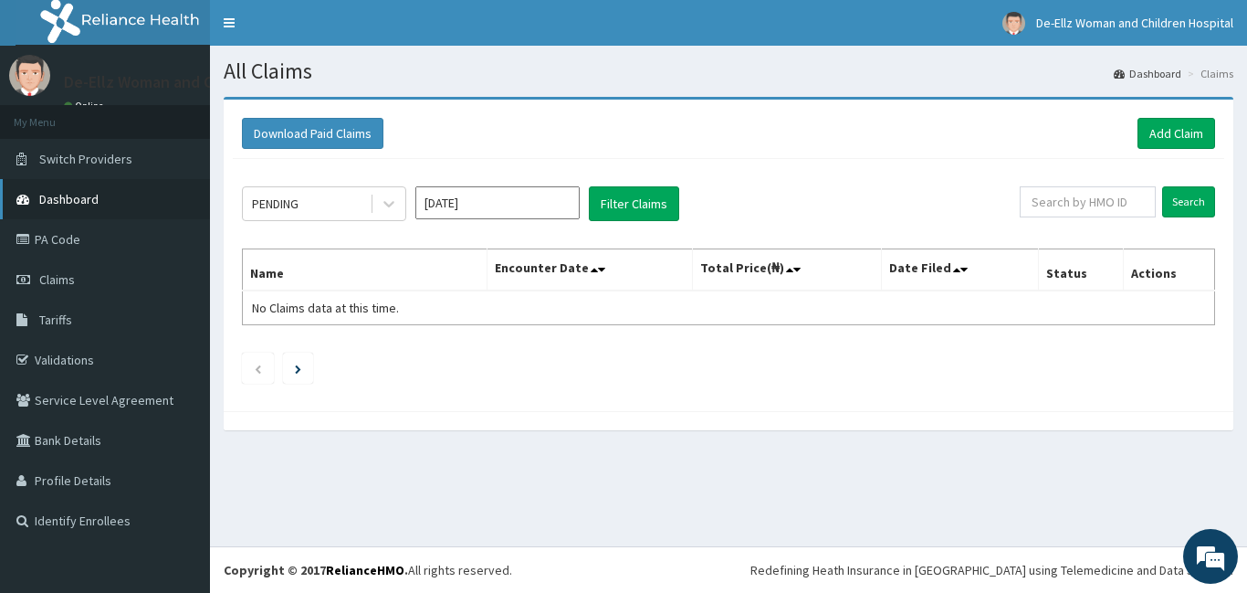
click at [60, 195] on span "Dashboard" at bounding box center [68, 199] width 59 height 16
